Goal: Task Accomplishment & Management: Use online tool/utility

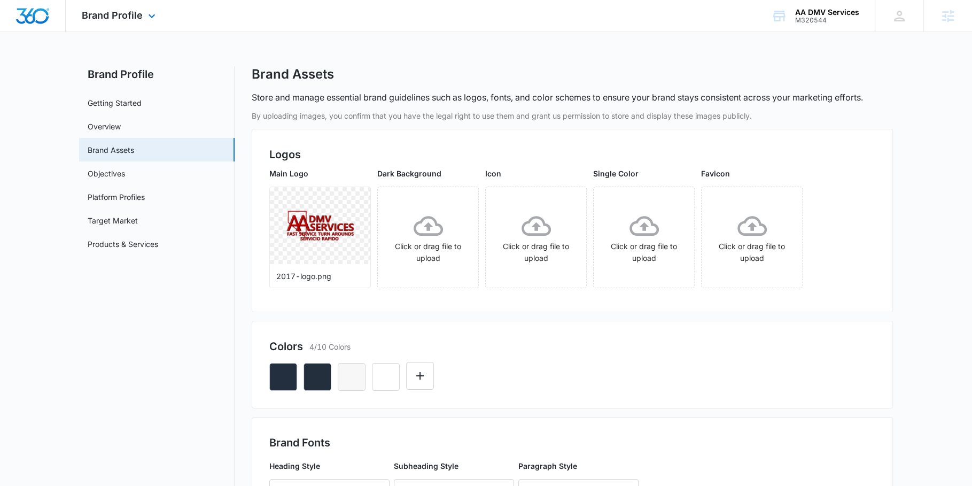
click at [124, 28] on div "Brand Profile Apps Reputation Websites Forms CRM Email Social POS Content Ads I…" at bounding box center [120, 16] width 108 height 32
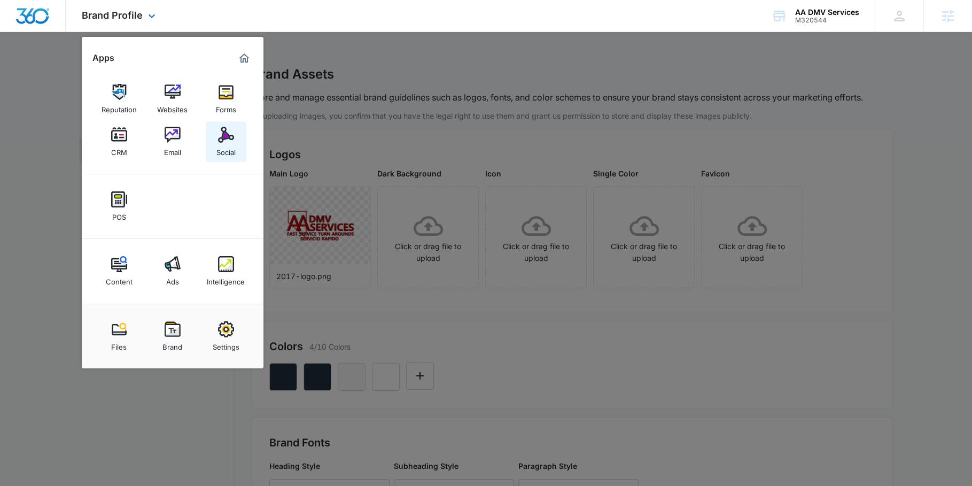
click at [219, 138] on img at bounding box center [226, 135] width 16 height 16
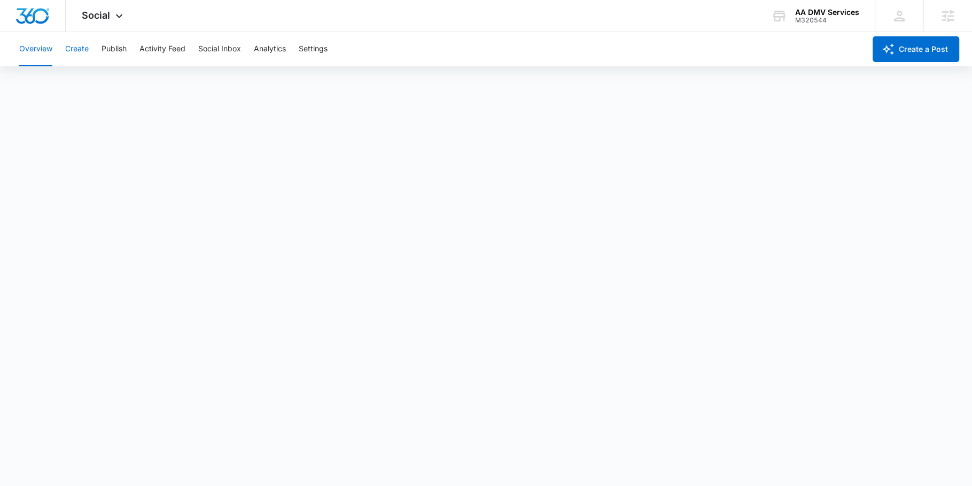
click at [82, 45] on button "Create" at bounding box center [77, 49] width 24 height 34
click at [108, 93] on button "Approvals" at bounding box center [105, 82] width 36 height 30
click at [34, 75] on button "Content Library" at bounding box center [46, 82] width 55 height 30
click at [103, 79] on button "Approvals" at bounding box center [105, 82] width 36 height 30
